Goal: Navigation & Orientation: Find specific page/section

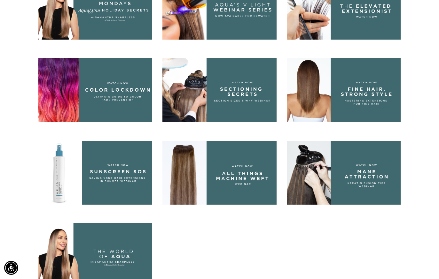
click at [366, 30] on img at bounding box center [344, 8] width 114 height 64
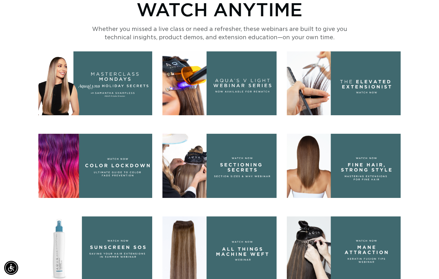
click at [375, 179] on img at bounding box center [344, 166] width 114 height 64
click at [249, 169] on img at bounding box center [219, 166] width 114 height 64
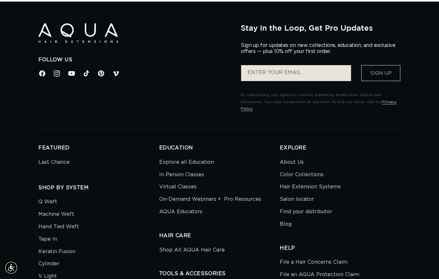
scroll to position [1246, 0]
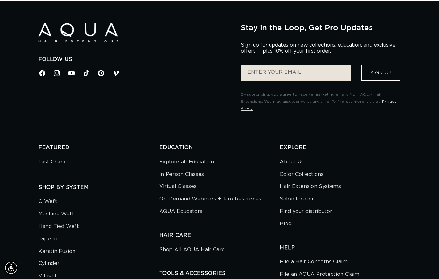
click at [290, 195] on link "Salon locator" at bounding box center [297, 199] width 34 height 12
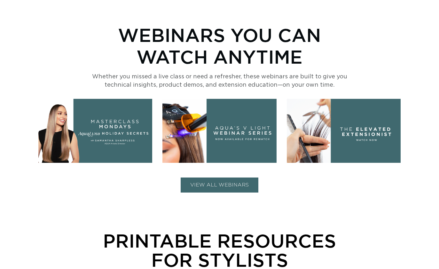
scroll to position [235, 0]
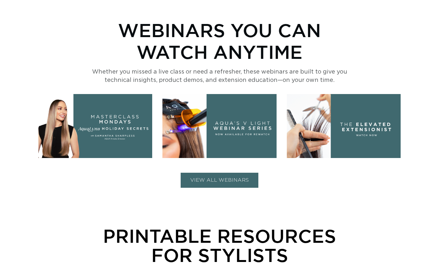
click at [237, 178] on button "VIEW ALL WEBINARS" at bounding box center [220, 180] width 78 height 15
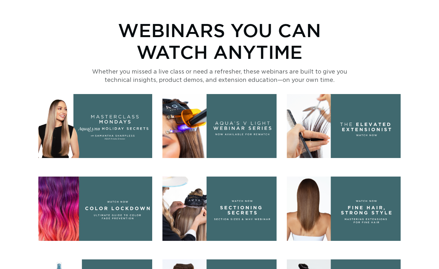
click at [346, 208] on img at bounding box center [344, 208] width 114 height 64
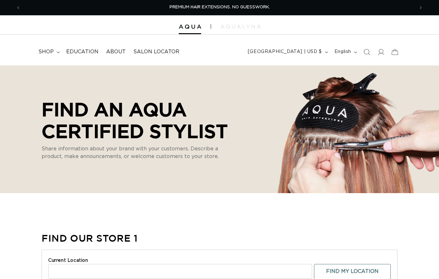
select select "m"
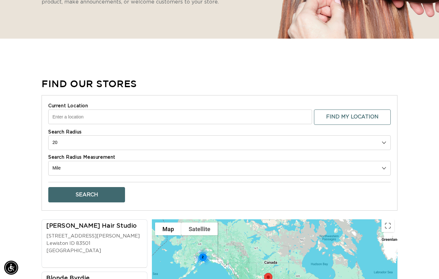
click at [383, 144] on select "10 20 30 40 No Limit" at bounding box center [219, 143] width 342 height 15
select select "0"
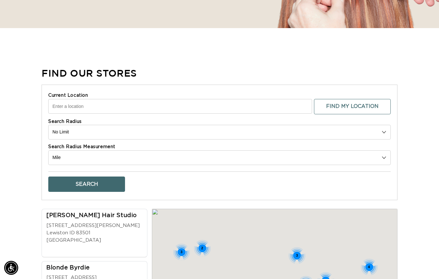
scroll to position [166, 0]
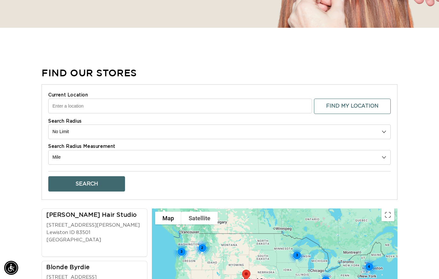
click at [355, 108] on button "Find My Location" at bounding box center [352, 106] width 77 height 15
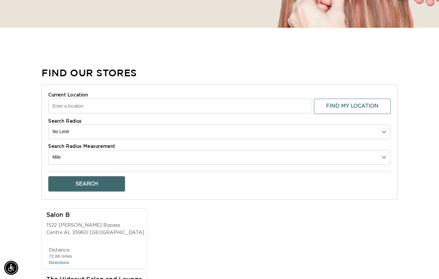
type input "608 Avalon Dr SW, Hartselle, AL 35640, USA"
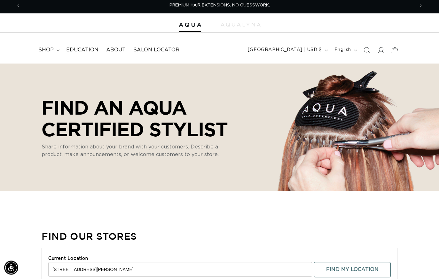
scroll to position [0, 0]
